Goal: Task Accomplishment & Management: Use online tool/utility

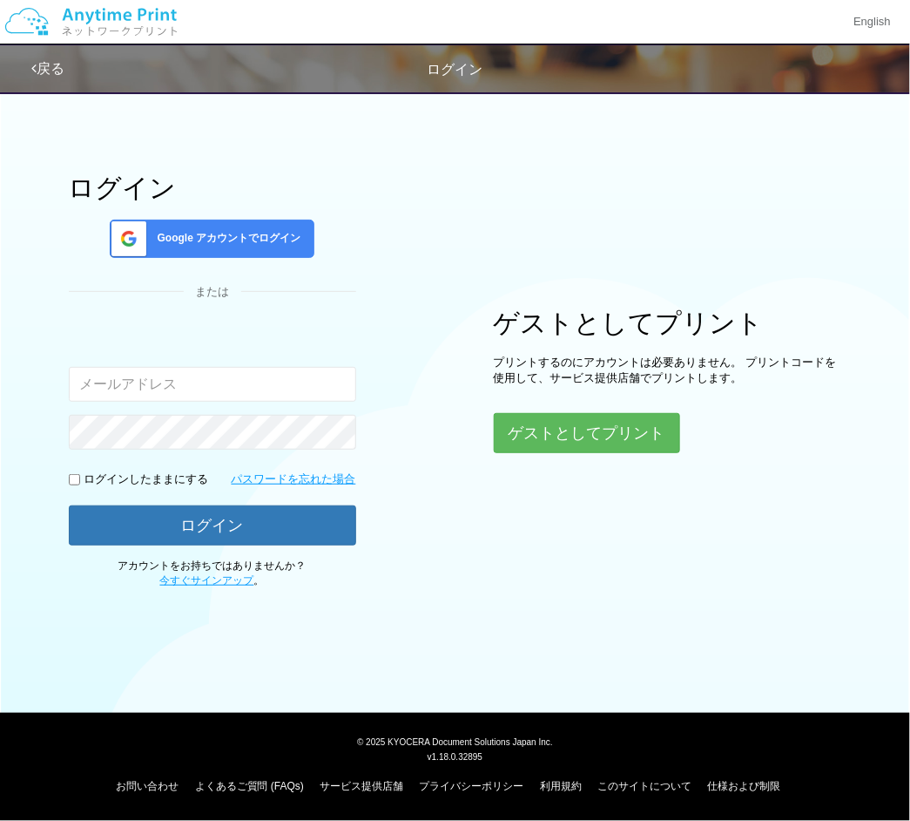
click at [191, 239] on span "Google アカウントでログイン" at bounding box center [226, 238] width 151 height 15
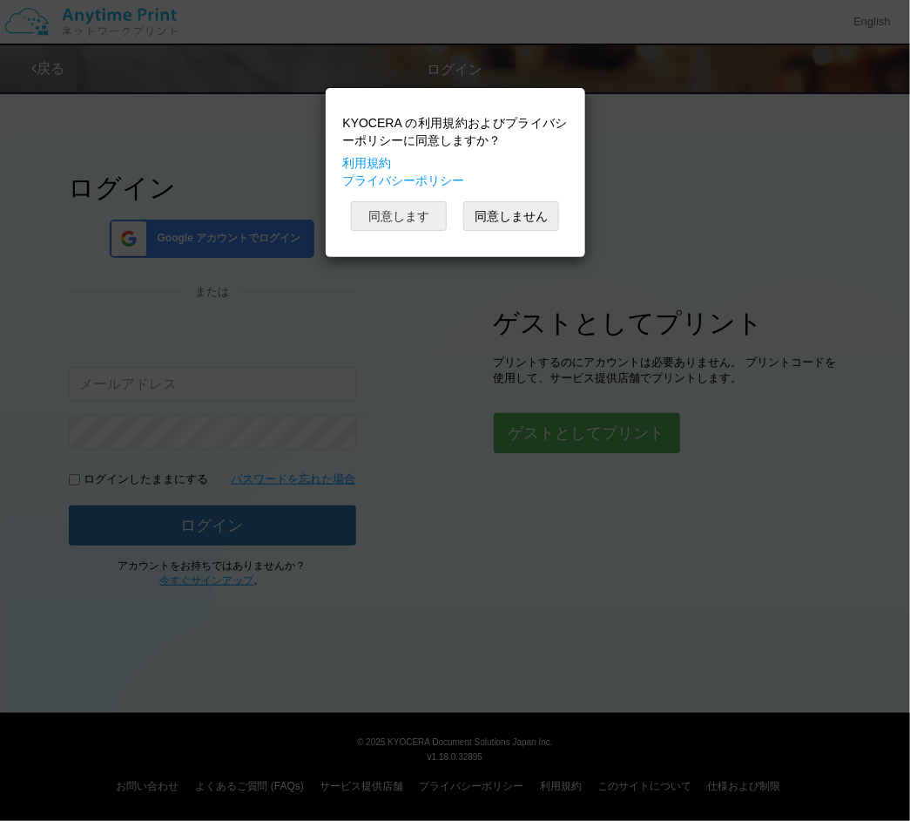
click at [414, 226] on button "同意します" at bounding box center [399, 216] width 96 height 30
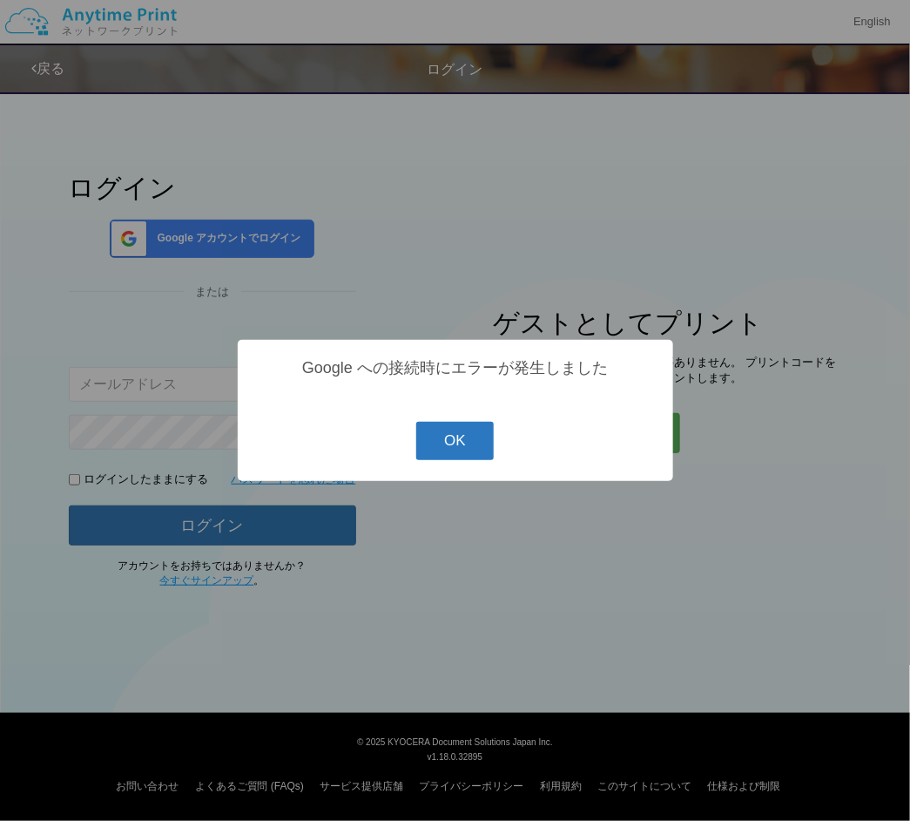
click at [461, 434] on button "OK" at bounding box center [455, 441] width 78 height 38
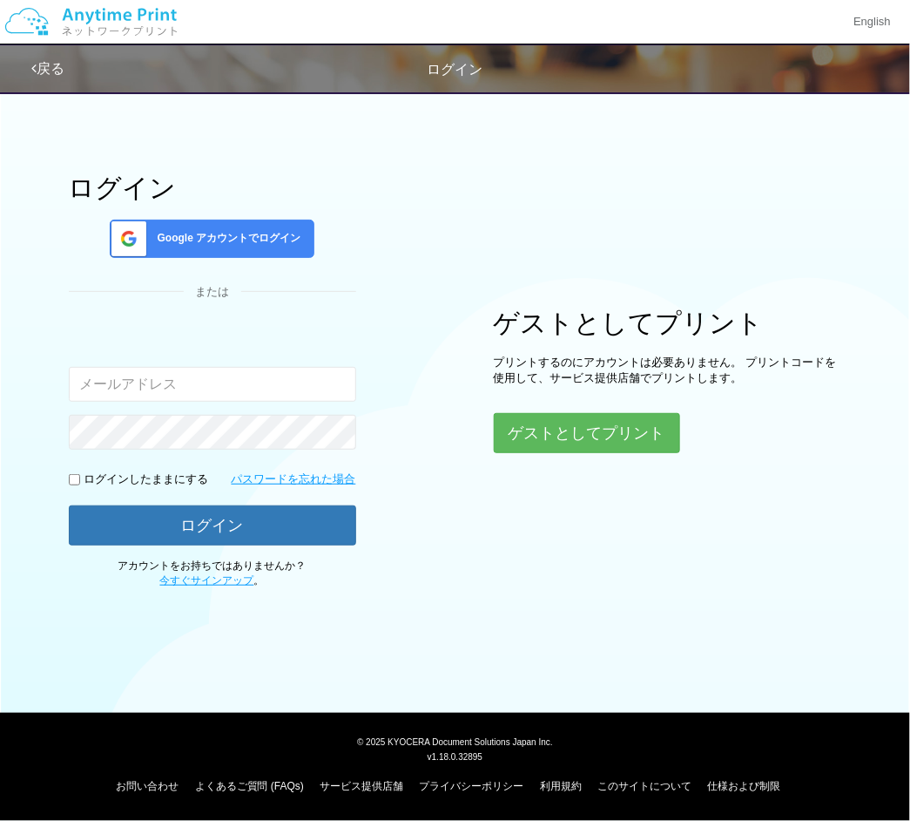
click at [273, 243] on span "Google アカウントでログイン" at bounding box center [226, 238] width 151 height 15
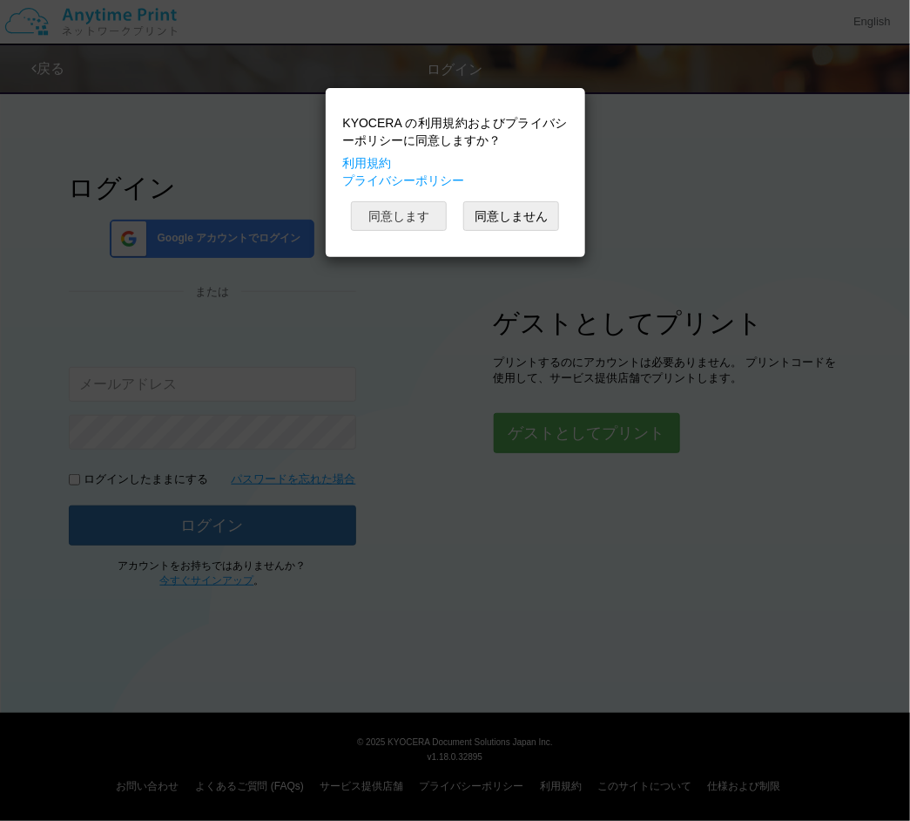
click at [431, 231] on button "同意します" at bounding box center [399, 216] width 96 height 30
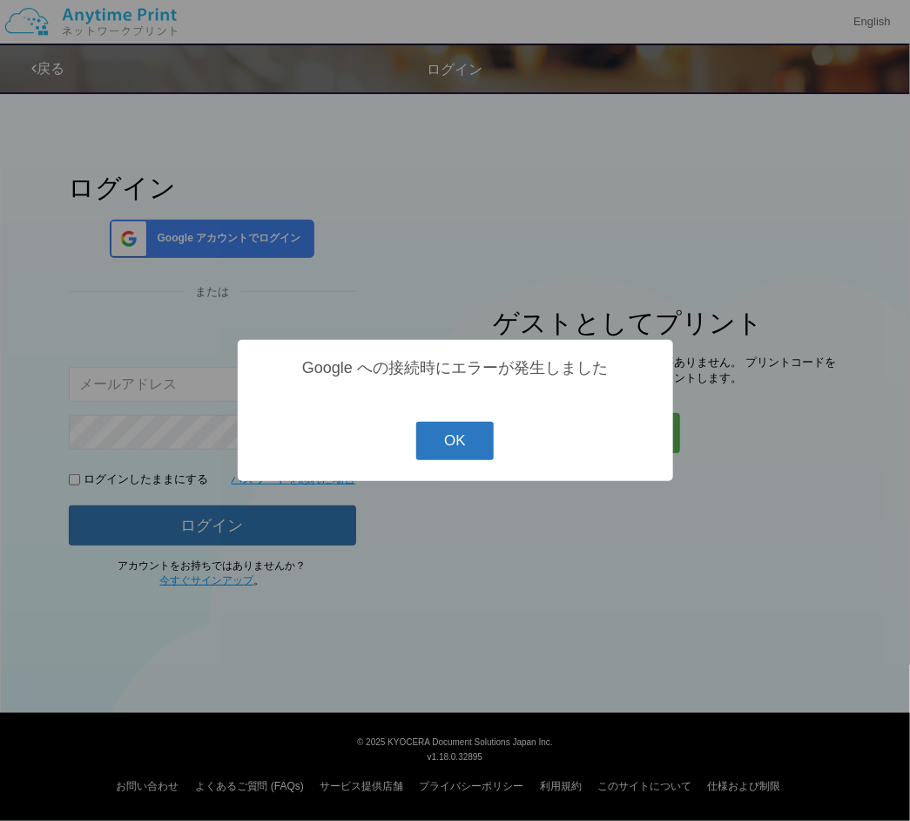
click at [482, 442] on button "OK" at bounding box center [455, 441] width 78 height 38
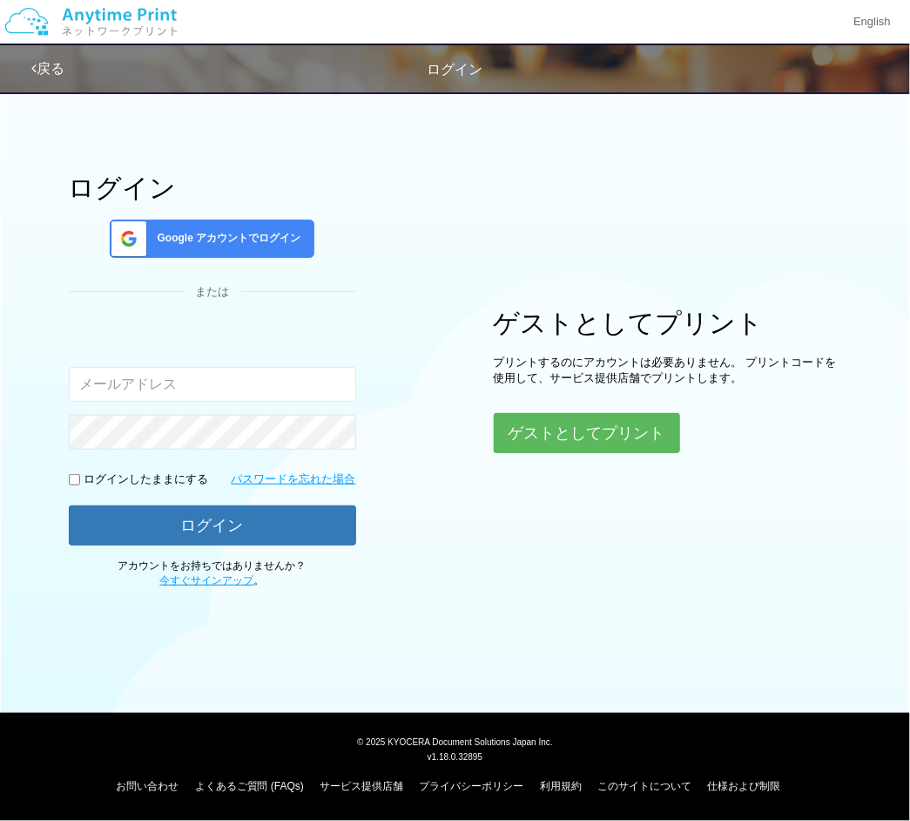
click at [231, 238] on span "Google アカウントでログイン" at bounding box center [226, 238] width 151 height 15
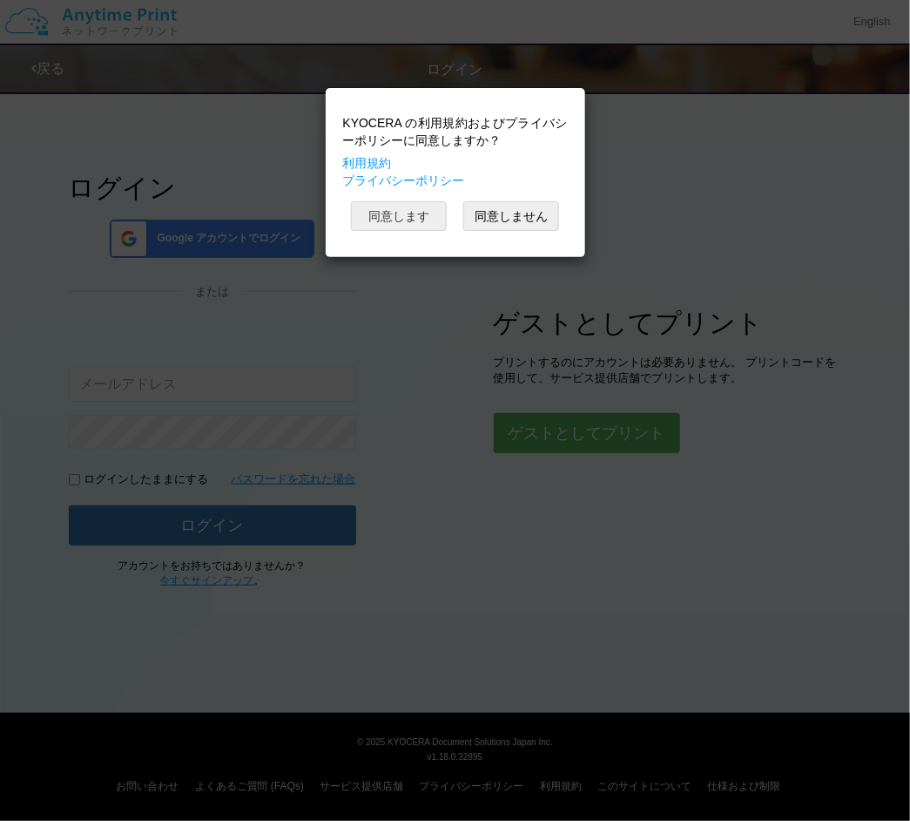
click at [392, 222] on button "同意します" at bounding box center [399, 216] width 96 height 30
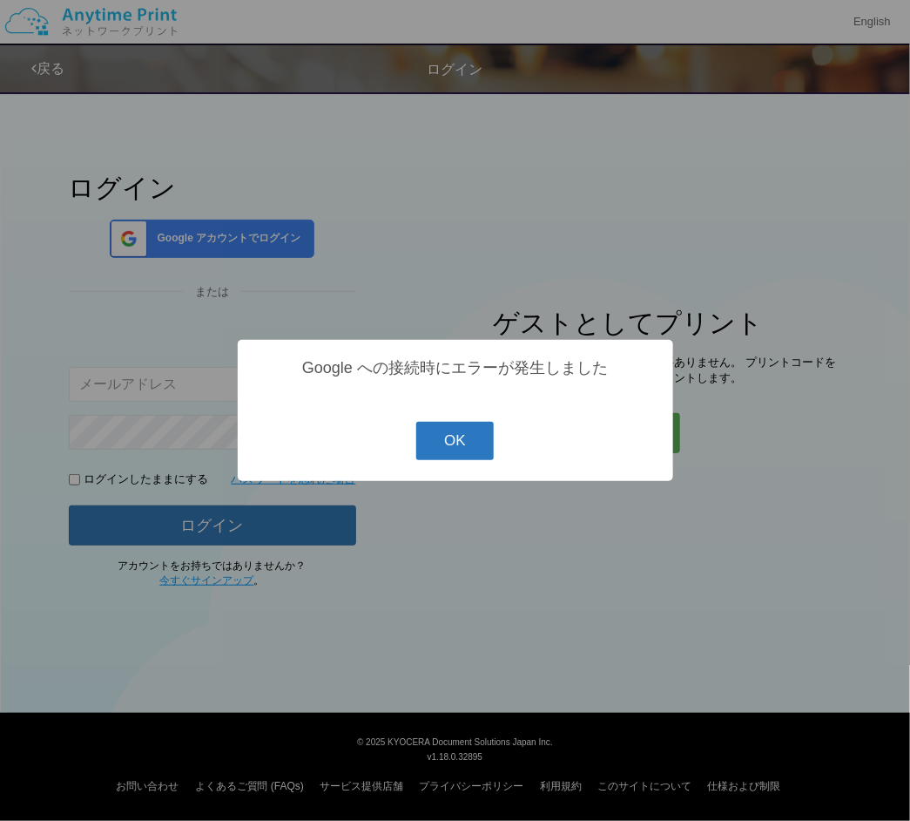
click at [442, 447] on button "OK" at bounding box center [455, 441] width 78 height 38
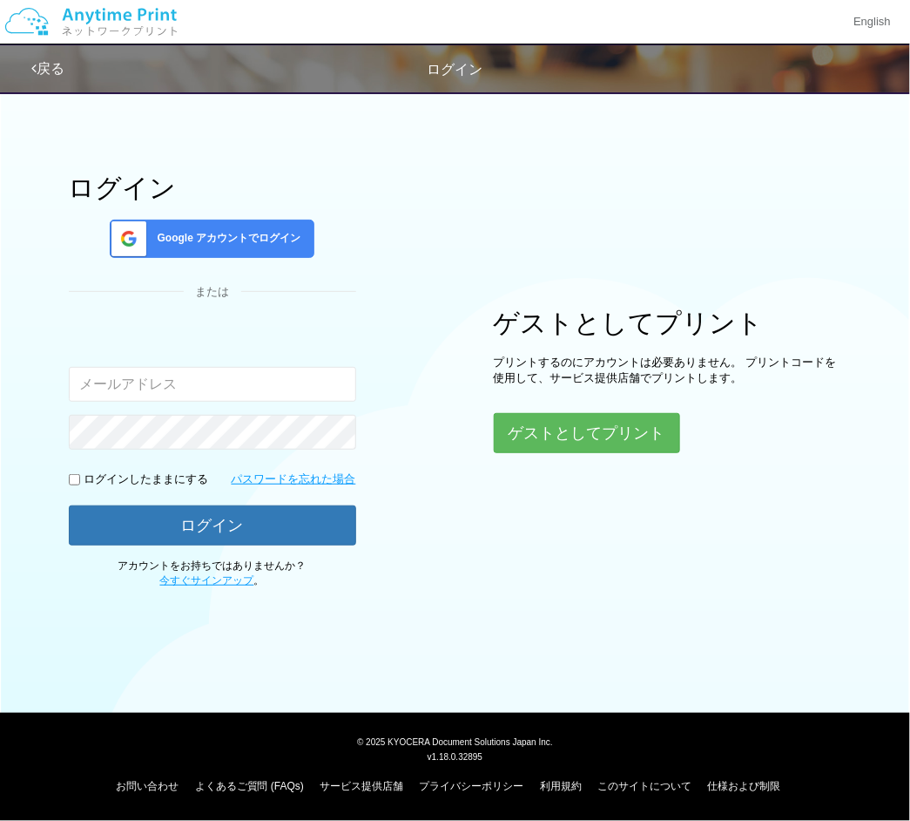
click at [780, 552] on div "ログイン Google アカウントでログイン または 入力されたメールアドレスまたはパスワードが正しくありません。 ログインしたままにする パスワードを忘れた…" at bounding box center [455, 335] width 910 height 506
click at [571, 416] on button "ゲストとしてプリント" at bounding box center [586, 433] width 185 height 38
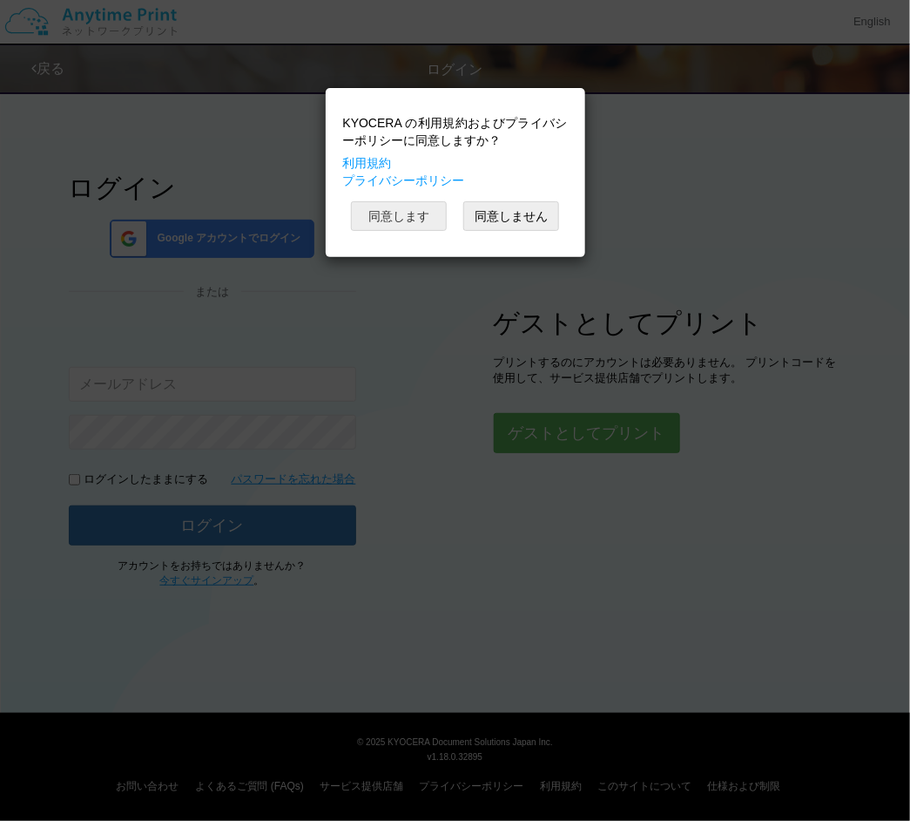
click at [416, 231] on button "同意します" at bounding box center [399, 216] width 96 height 30
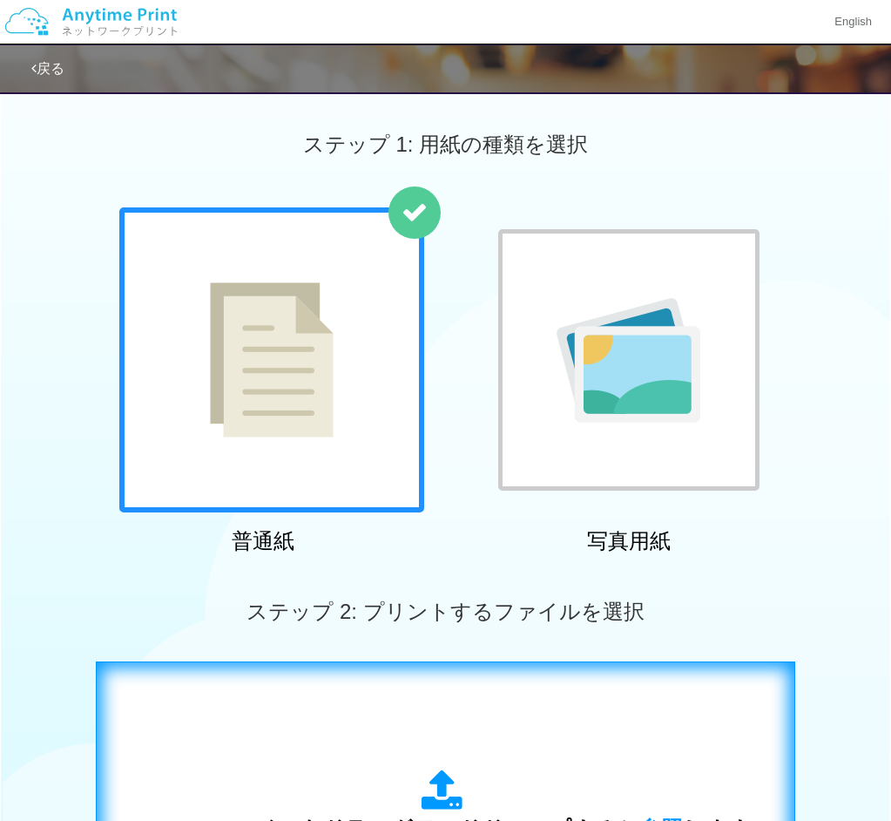
click at [792, 695] on div "ここにファイルをドラッグアンドドロップするか 参照 します アップロード: 1 個の JPG ファイル、または 1 個の PDF ファイル (上限 50 ペー…" at bounding box center [446, 837] width 700 height 352
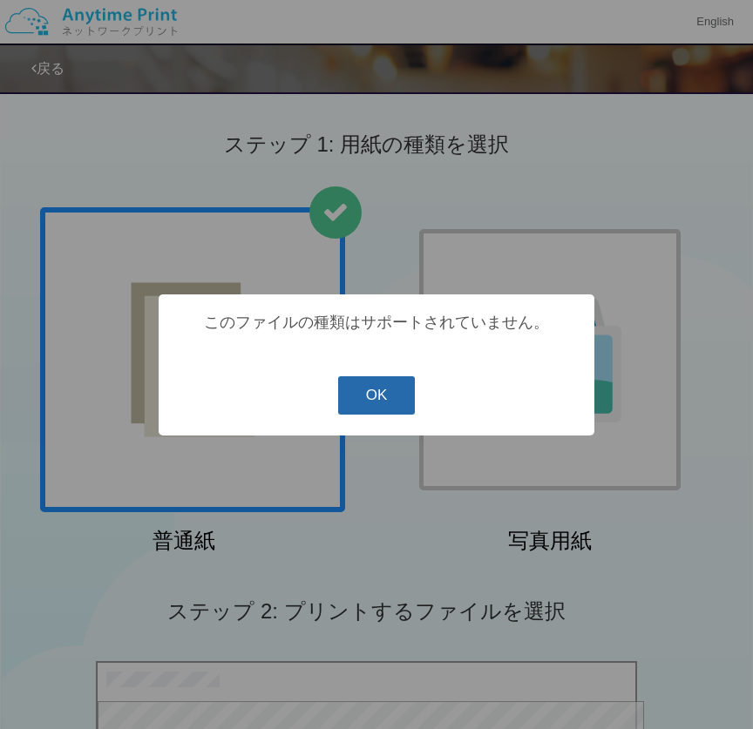
click at [389, 394] on button "OK" at bounding box center [377, 395] width 78 height 38
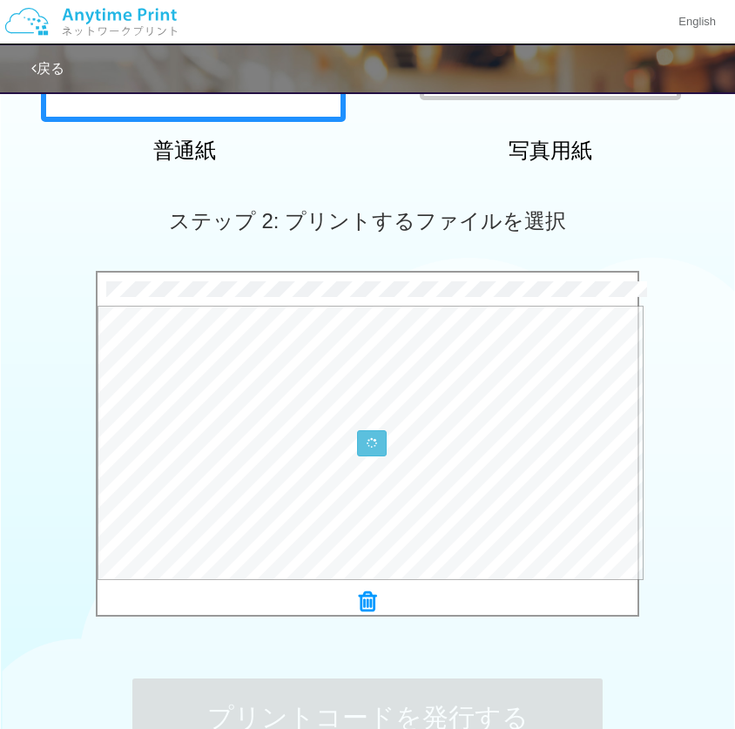
scroll to position [363, 0]
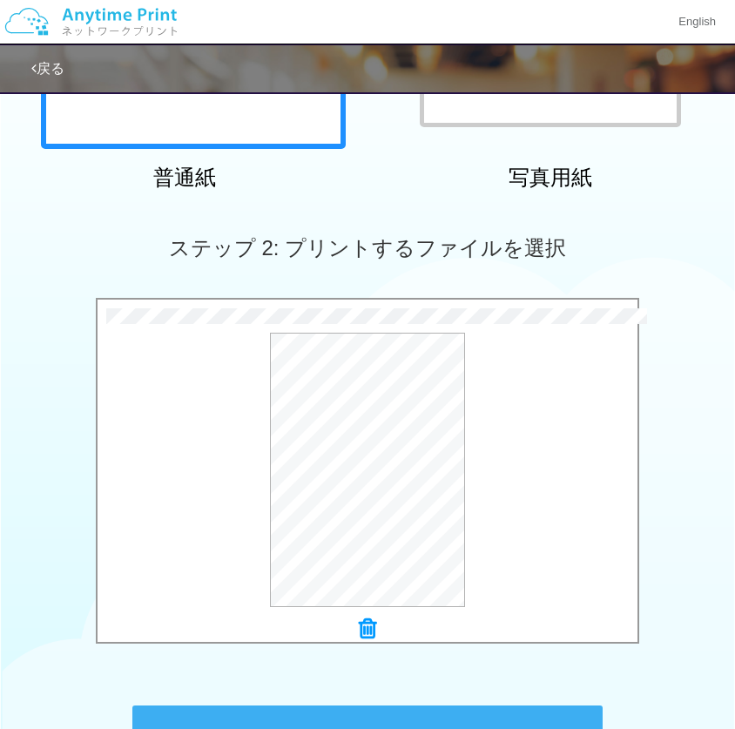
click at [374, 619] on icon at bounding box center [367, 629] width 17 height 23
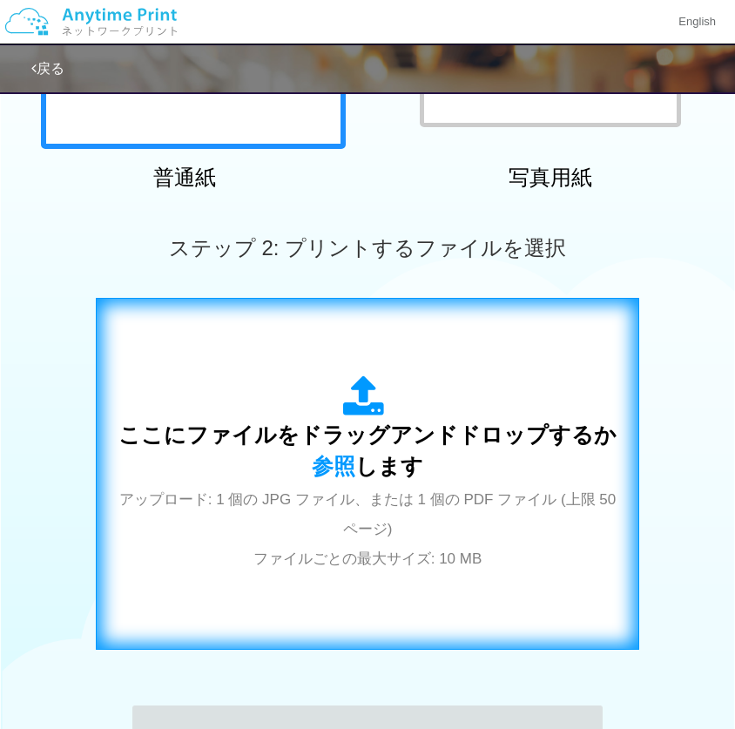
click at [335, 409] on div "ここにファイルをドラッグアンドドロップするか 参照 します アップロード: 1 個の JPG ファイル、または 1 個の PDF ファイル (上限 50 ペー…" at bounding box center [367, 474] width 507 height 197
click at [268, 468] on div "ここにファイルをドラッグアンドドロップするか 参照 します アップロード: 1 個の JPG ファイル、または 1 個の PDF ファイル (上限 50 ペー…" at bounding box center [367, 474] width 507 height 197
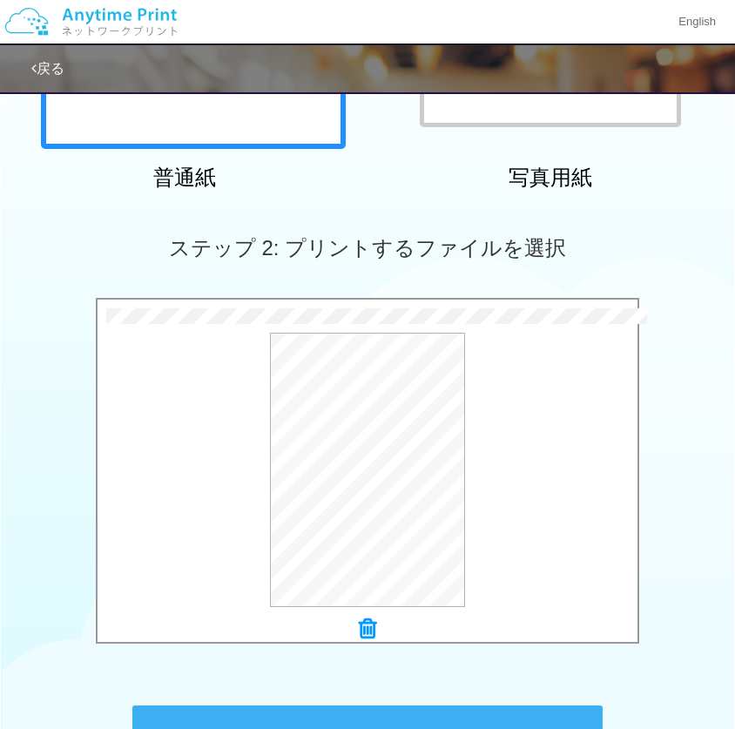
click at [370, 621] on icon at bounding box center [367, 629] width 17 height 23
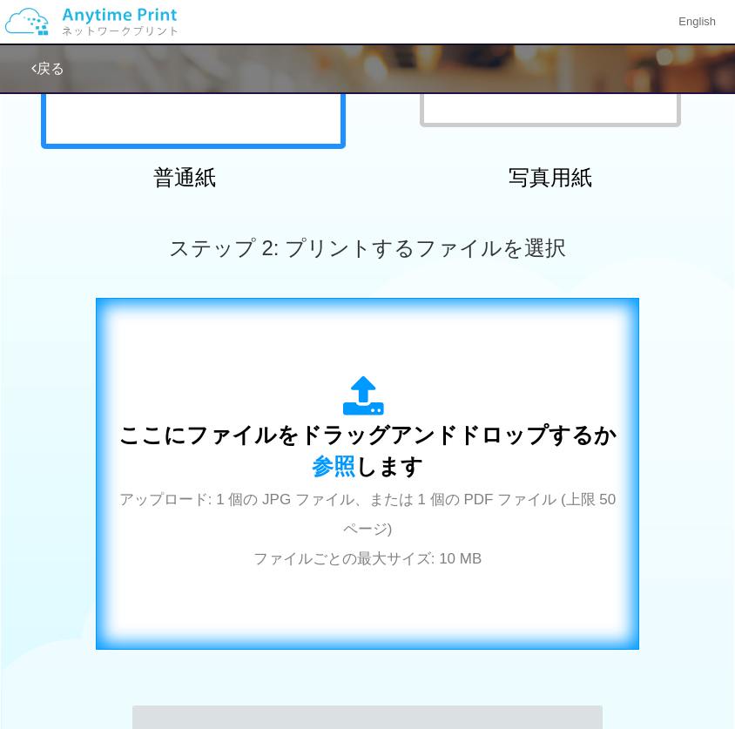
click at [290, 462] on div "ここにファイルをドラッグアンドドロップするか 参照 します アップロード: 1 個の JPG ファイル、または 1 個の PDF ファイル (上限 50 ペー…" at bounding box center [367, 474] width 507 height 197
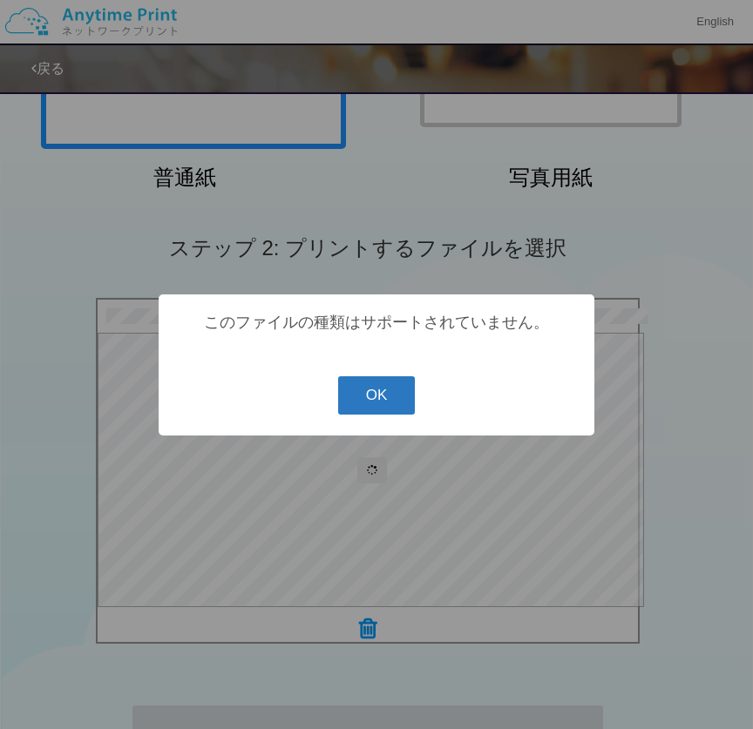
click at [388, 390] on button "OK" at bounding box center [377, 395] width 78 height 38
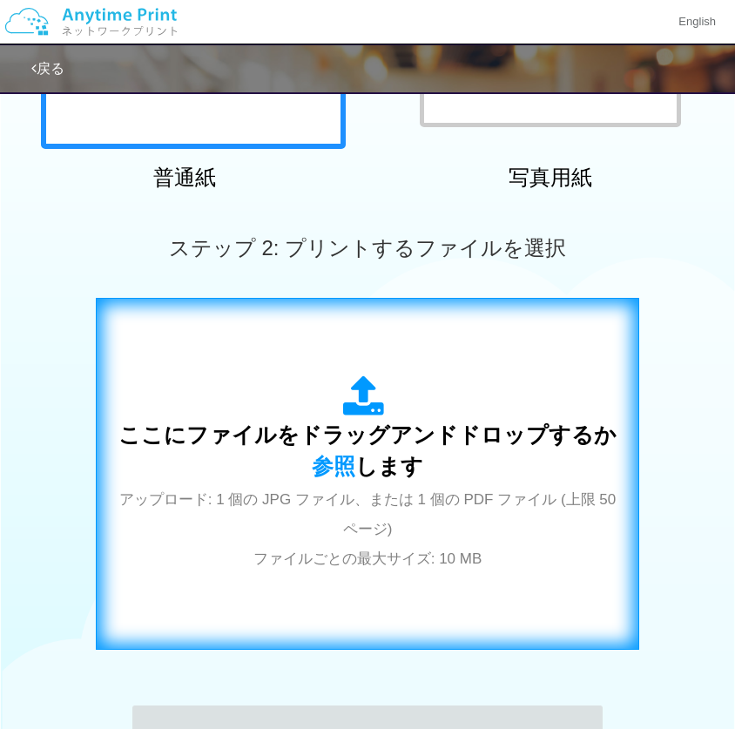
click at [252, 538] on div "ここにファイルをドラッグアンドドロップするか 参照 します アップロード: 1 個の JPG ファイル、または 1 個の PDF ファイル (上限 50 ペー…" at bounding box center [367, 474] width 507 height 197
click at [563, 346] on div "ここにファイルをドラッグアンドドロップするか 参照 します アップロード: 1 個の JPG ファイル、または 1 個の PDF ファイル (上限 50 ペー…" at bounding box center [367, 473] width 507 height 315
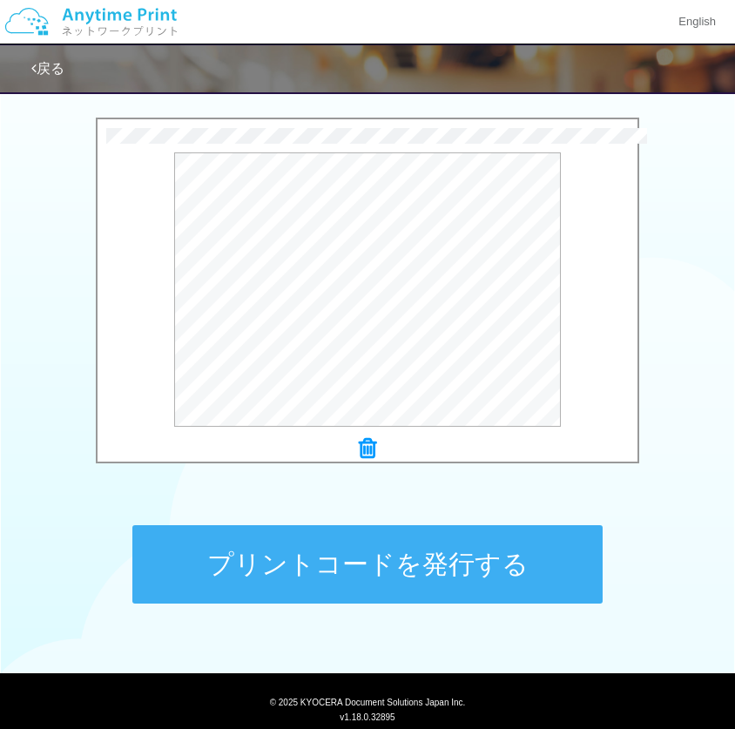
scroll to position [596, 0]
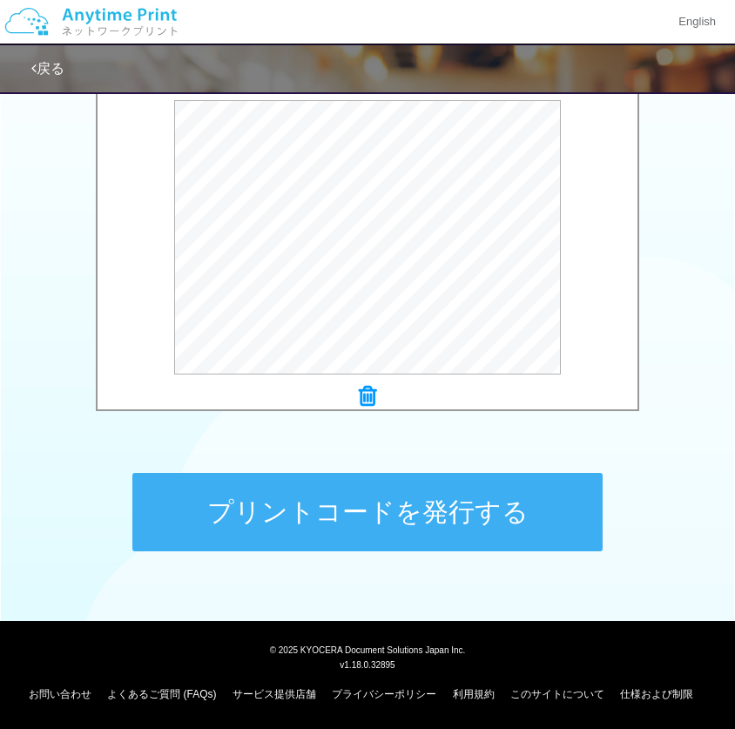
click at [360, 516] on button "プリントコードを発行する" at bounding box center [367, 512] width 470 height 78
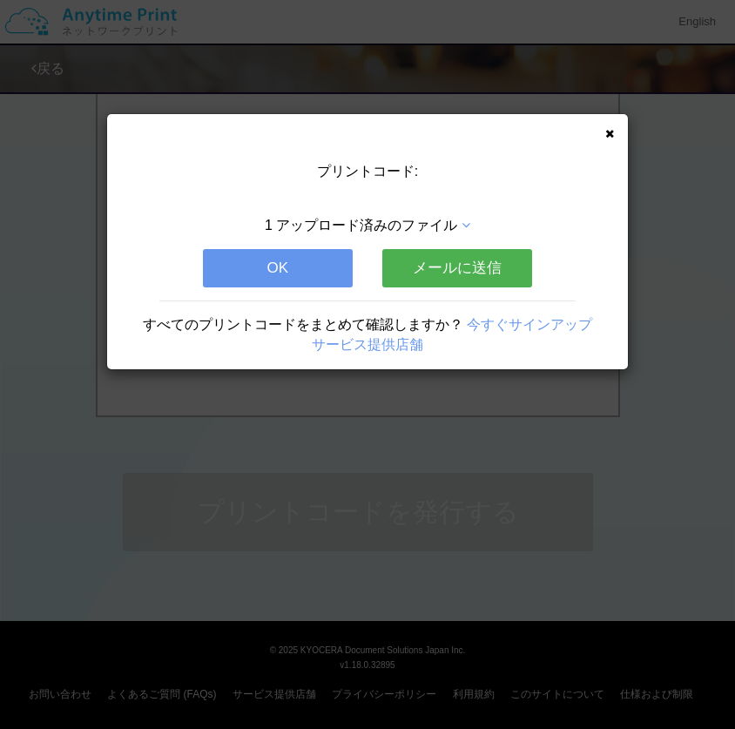
scroll to position [0, 0]
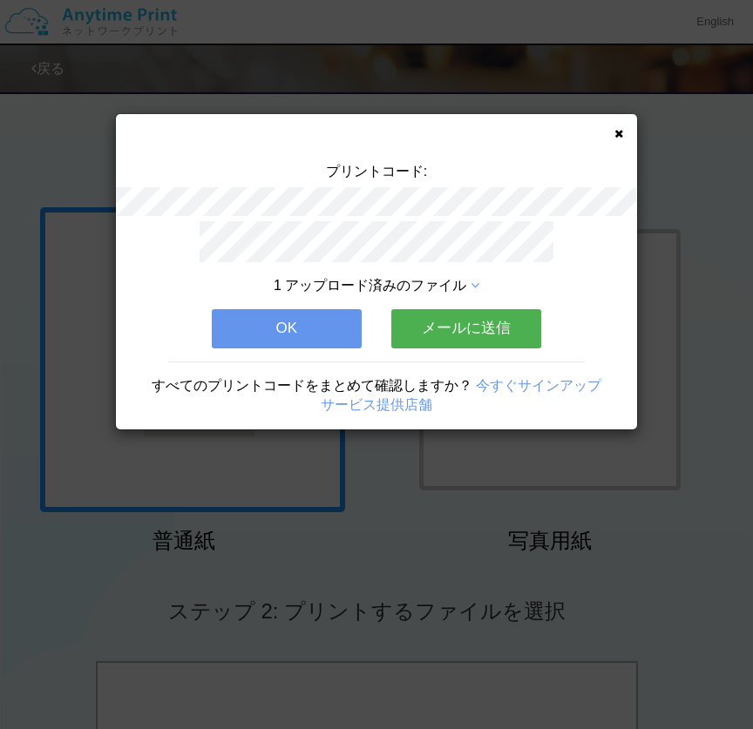
click at [617, 130] on icon at bounding box center [618, 133] width 9 height 11
